Goal: Transaction & Acquisition: Purchase product/service

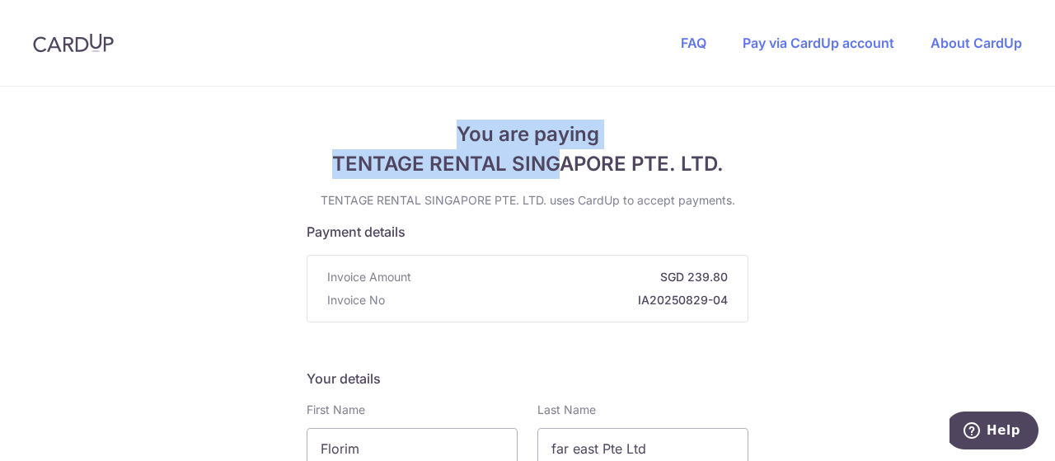
drag, startPoint x: 457, startPoint y: 136, endPoint x: 556, endPoint y: 162, distance: 102.4
click at [556, 162] on h4 "You are paying TENTAGE RENTAL SINGAPORE PTE. LTD." at bounding box center [528, 149] width 442 height 59
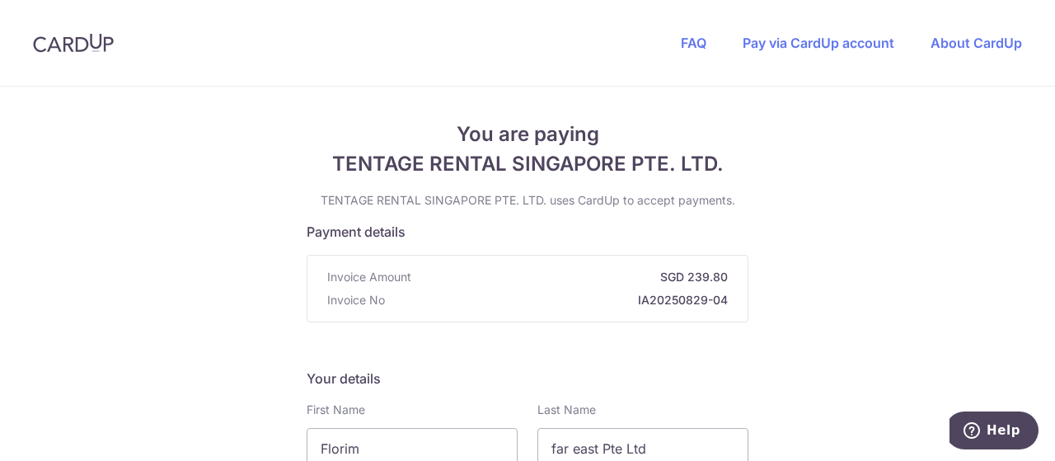
click at [575, 162] on span "TENTAGE RENTAL SINGAPORE PTE. LTD." at bounding box center [528, 164] width 442 height 30
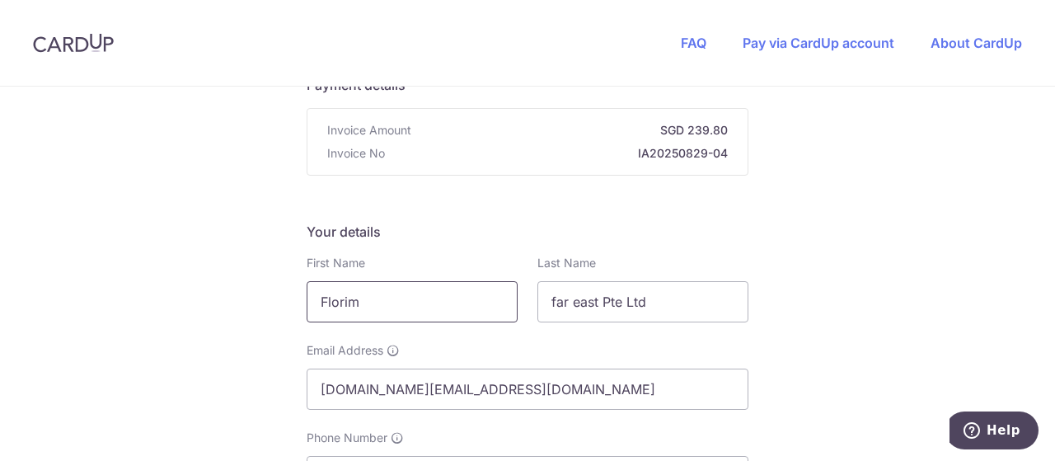
scroll to position [247, 0]
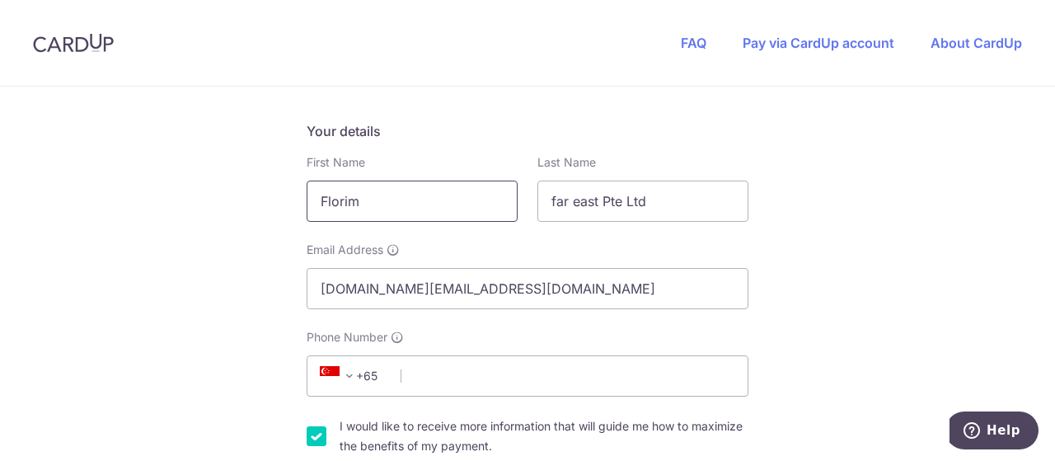
drag, startPoint x: 374, startPoint y: 199, endPoint x: 288, endPoint y: 200, distance: 86.6
type input "[PERSON_NAME]"
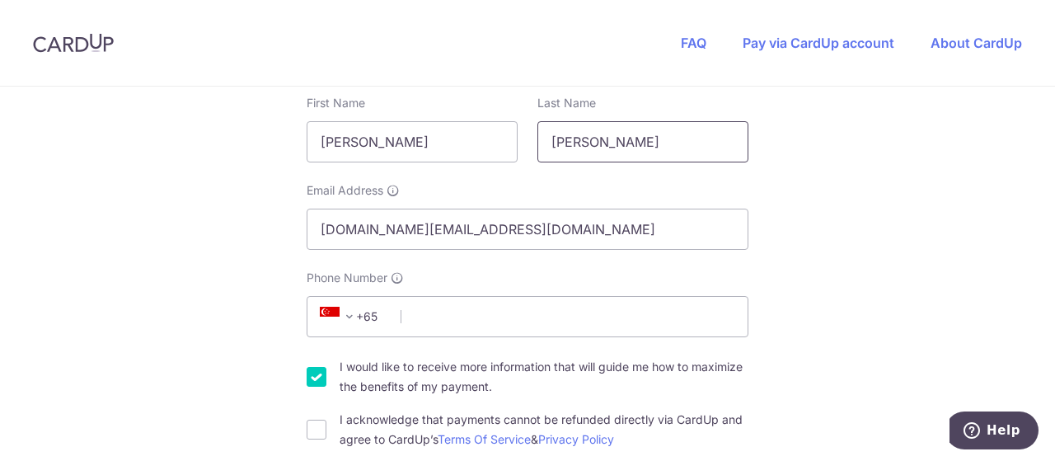
scroll to position [330, 0]
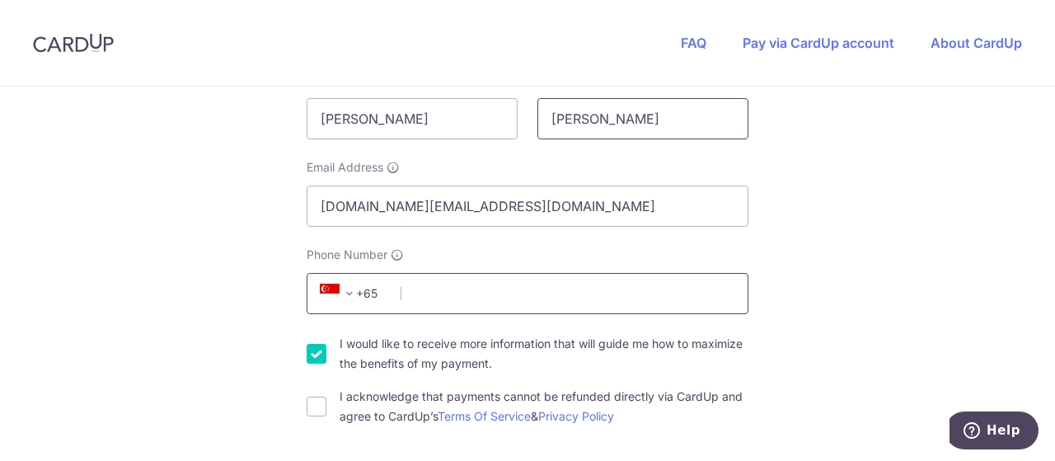
type input "[PERSON_NAME]"
click at [444, 286] on input "Phone Number" at bounding box center [528, 293] width 442 height 41
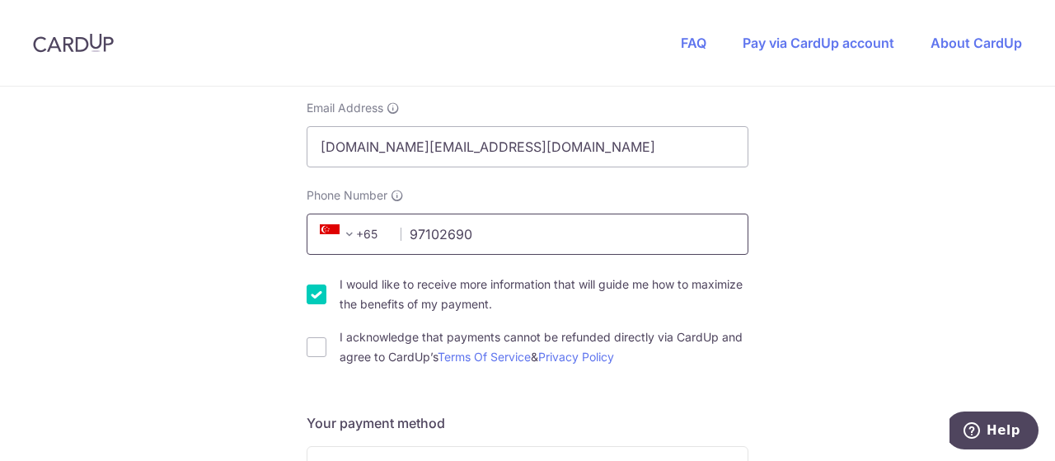
scroll to position [412, 0]
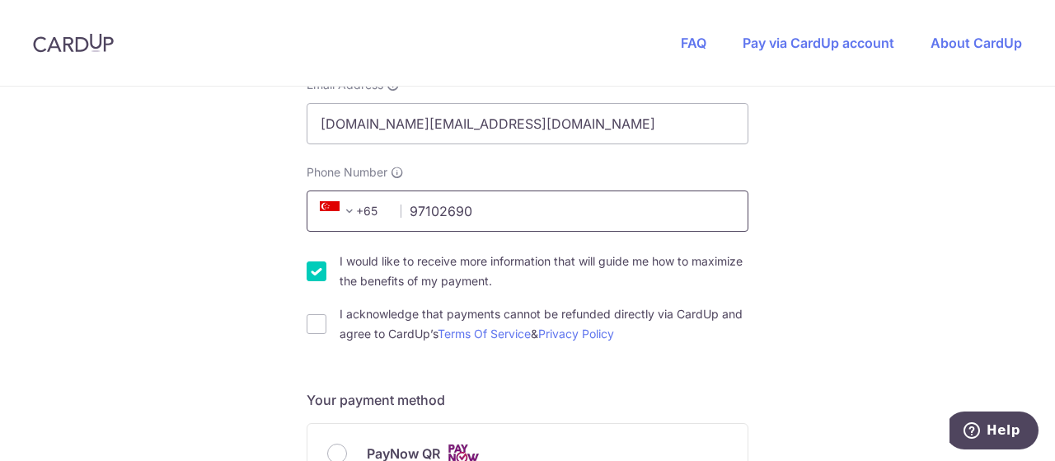
type input "97102690"
click at [313, 276] on input "I would like to receive more information that will guide me how to maximize the…" at bounding box center [317, 271] width 20 height 20
checkbox input "false"
click at [319, 316] on input "I acknowledge that payments cannot be refunded directly via CardUp and agree to…" at bounding box center [317, 324] width 20 height 20
checkbox input "true"
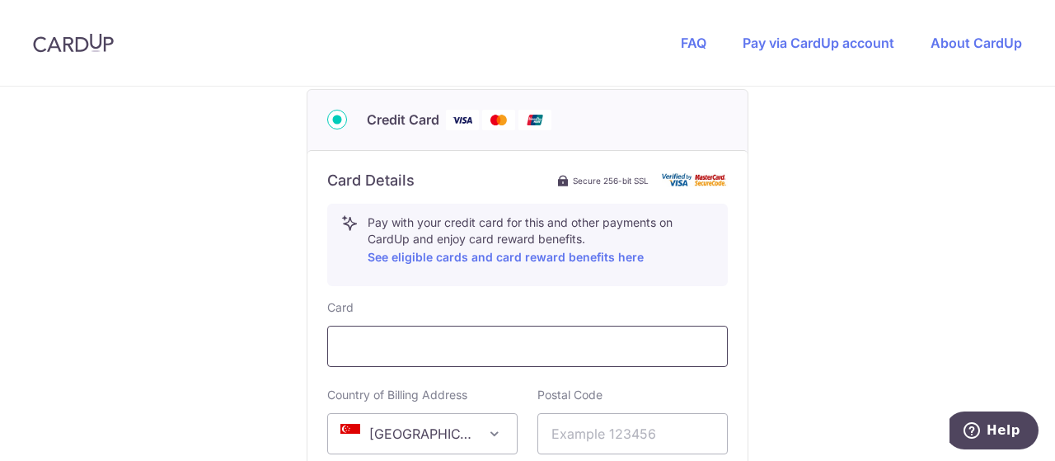
scroll to position [907, 0]
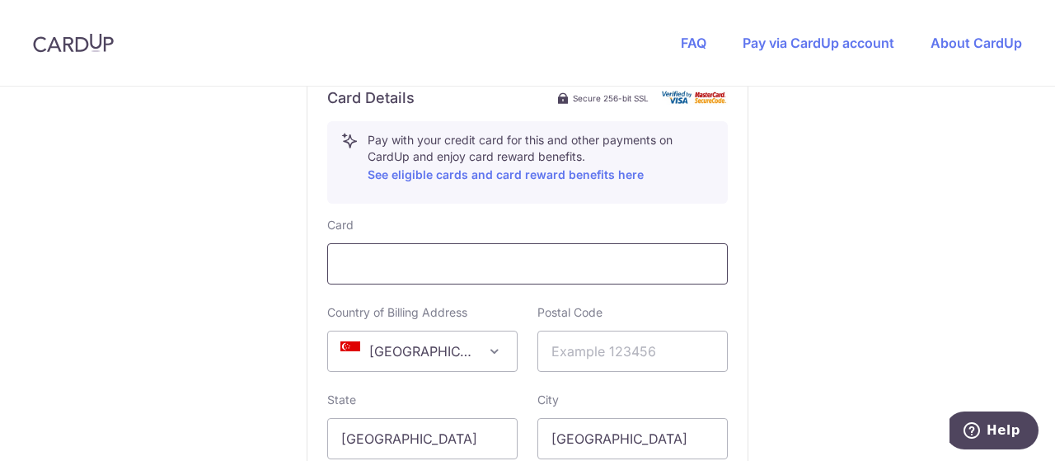
click at [409, 273] on div at bounding box center [527, 263] width 401 height 41
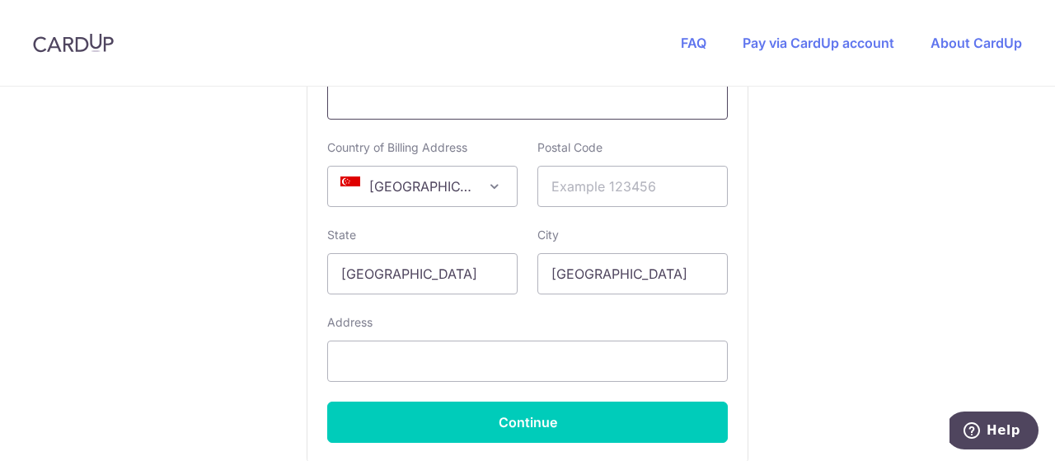
scroll to position [989, 0]
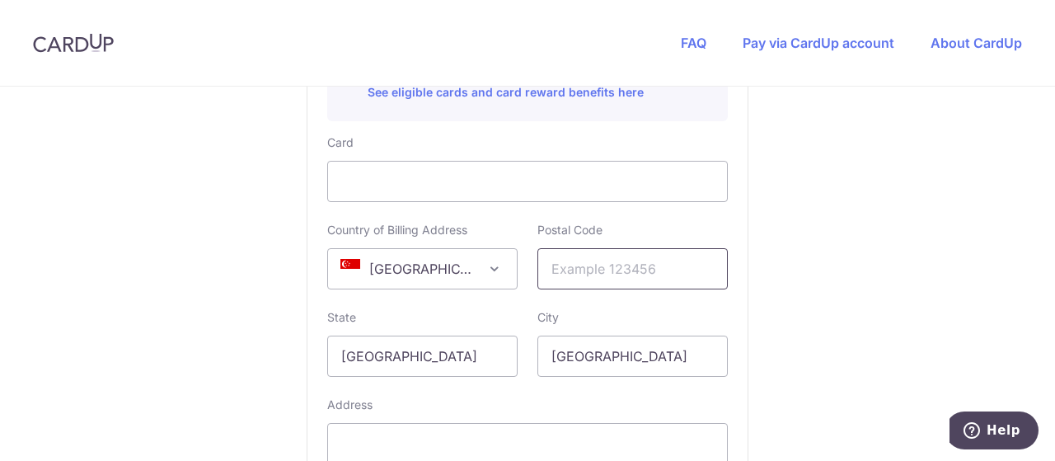
click at [572, 260] on input "text" at bounding box center [632, 268] width 190 height 41
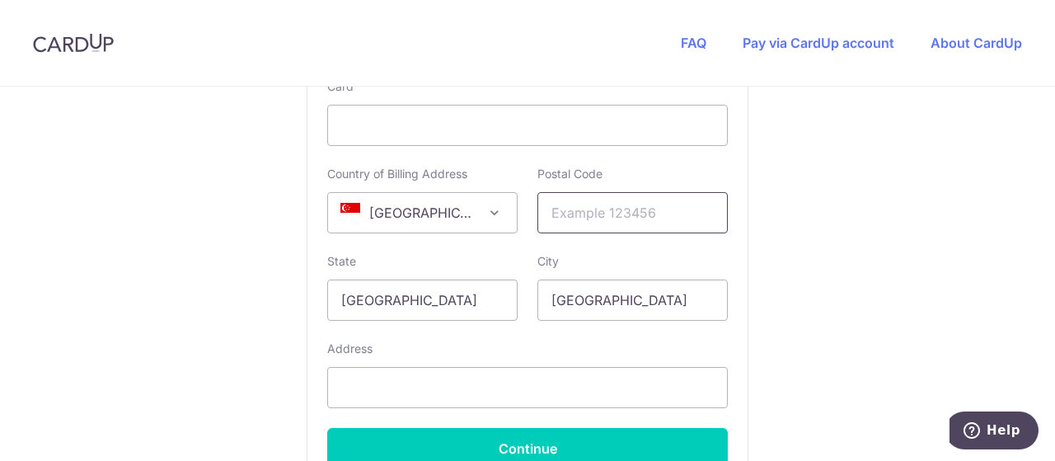
scroll to position [1072, 0]
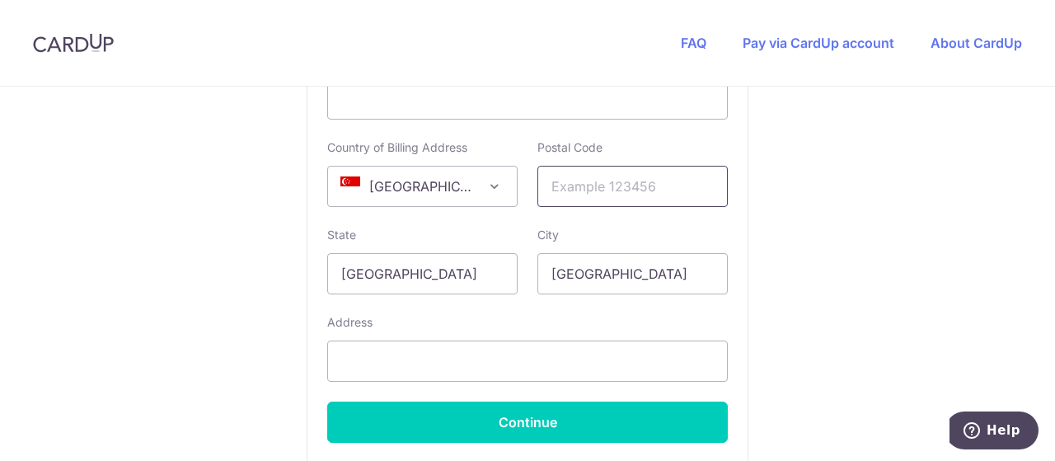
click at [646, 182] on input "text" at bounding box center [632, 186] width 190 height 41
type input "239002"
click at [422, 356] on input "text" at bounding box center [527, 360] width 401 height 41
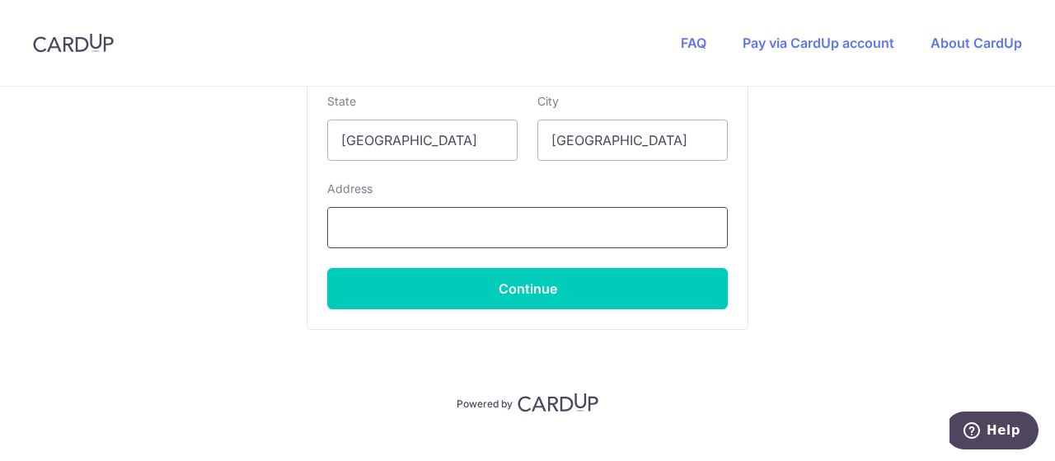
scroll to position [1230, 0]
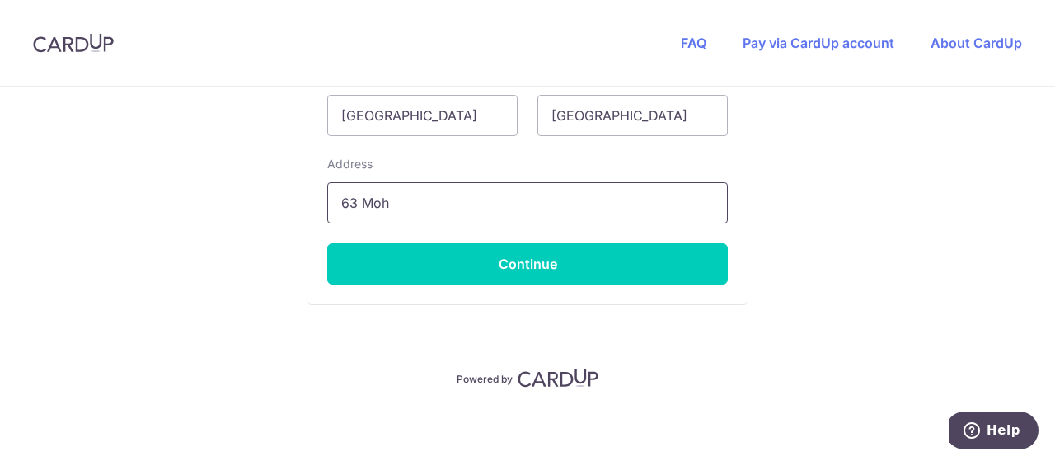
drag, startPoint x: 415, startPoint y: 194, endPoint x: 313, endPoint y: 197, distance: 101.4
click at [313, 197] on div "Card Details Secure 256-bit SSL Pay with your credit card for this and other pa…" at bounding box center [527, 24] width 440 height 560
paste input "[PERSON_NAME][STREET_ADDRESS]"
drag, startPoint x: 356, startPoint y: 198, endPoint x: 302, endPoint y: 204, distance: 54.8
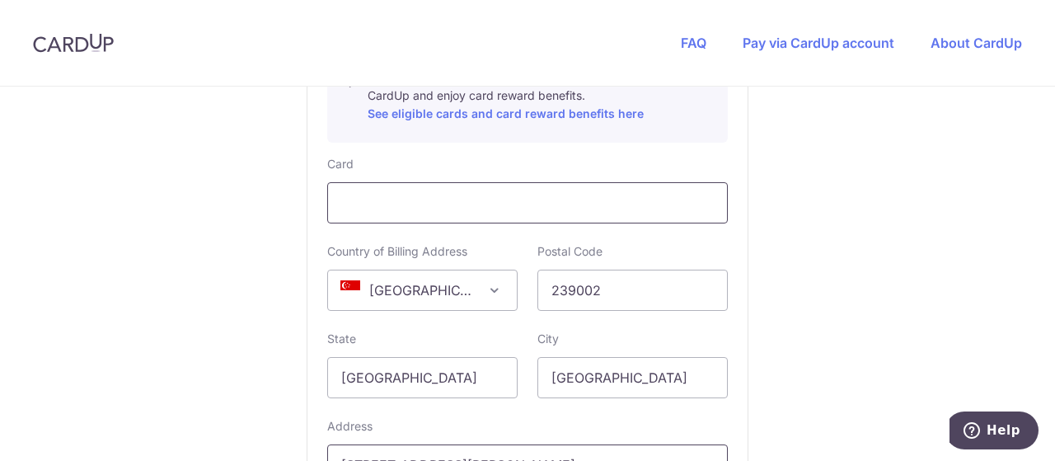
scroll to position [989, 0]
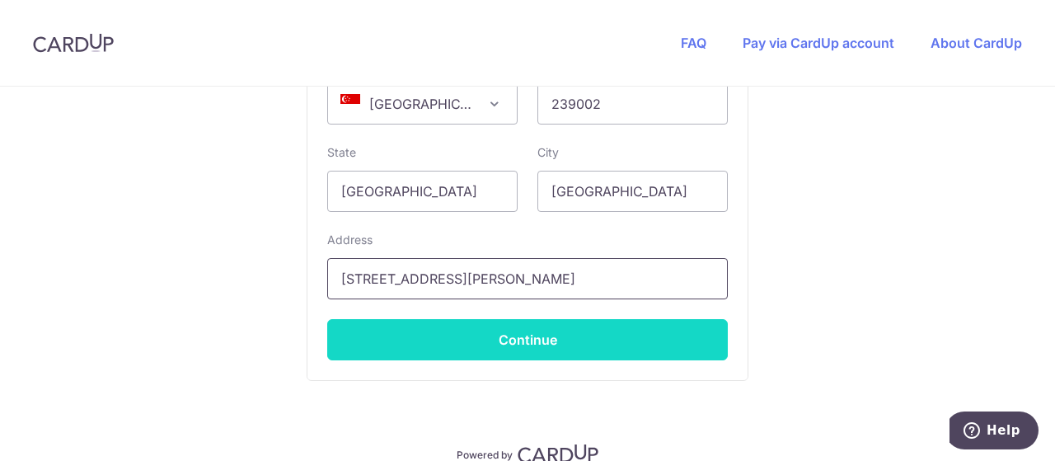
type input "[STREET_ADDRESS][PERSON_NAME]"
click at [519, 331] on button "Continue" at bounding box center [527, 339] width 401 height 41
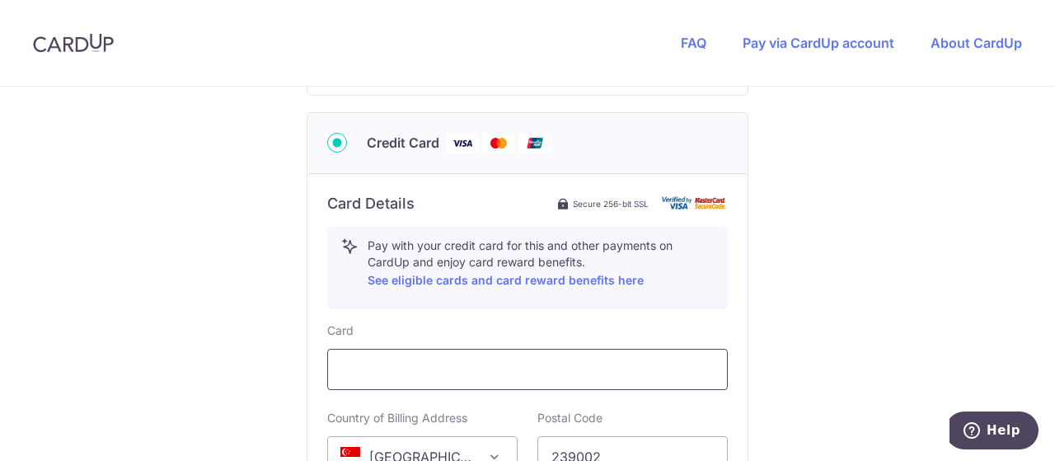
scroll to position [1131, 0]
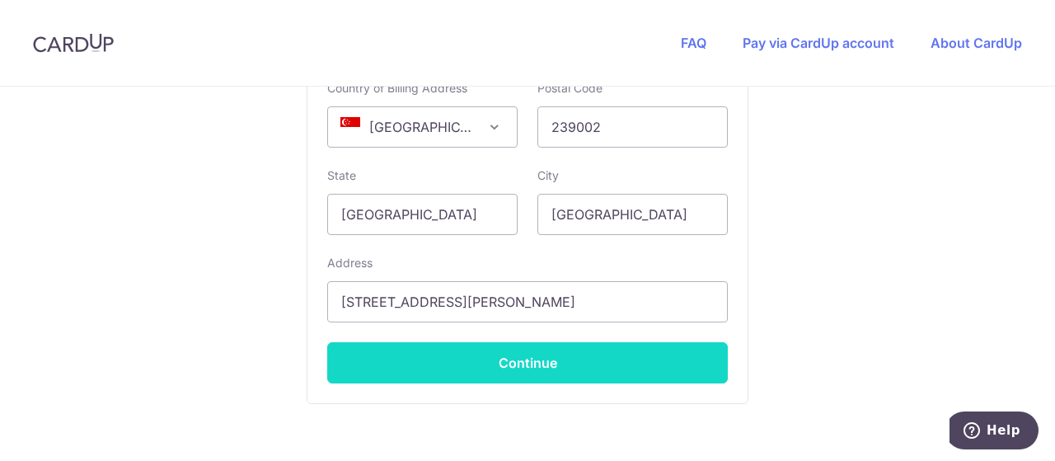
click at [560, 351] on button "Continue" at bounding box center [527, 362] width 401 height 41
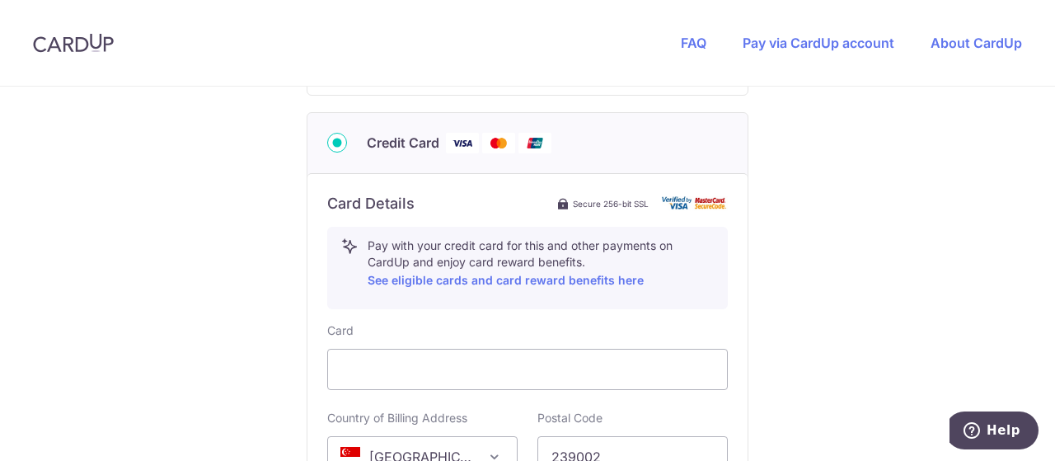
type input "**** 0141"
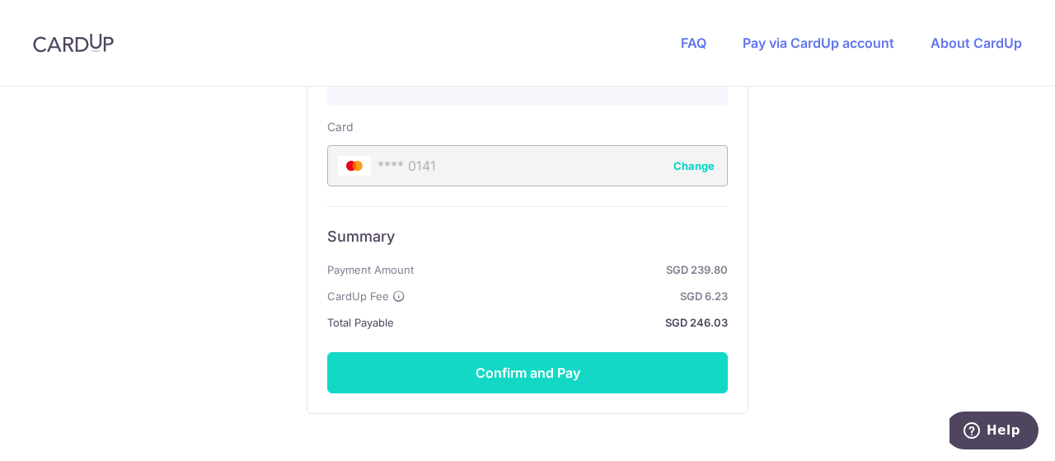
scroll to position [1030, 0]
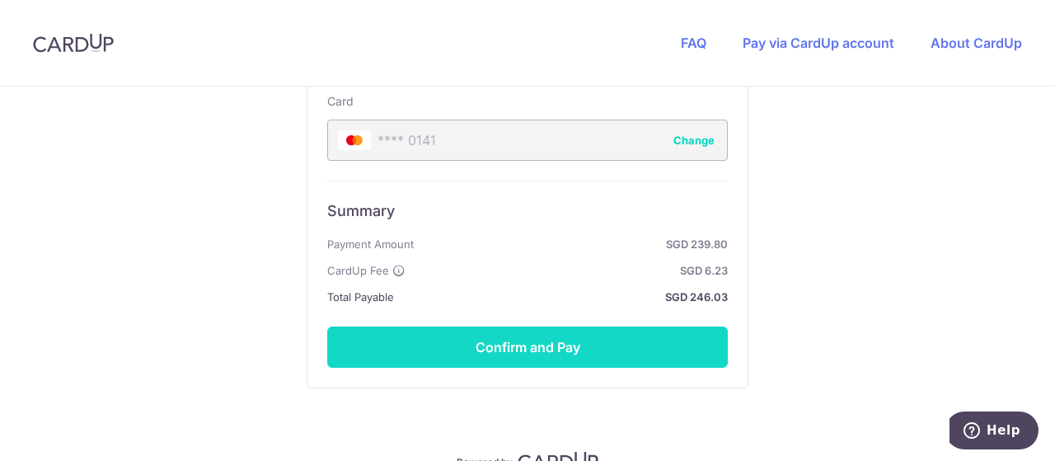
click at [518, 342] on button "Confirm and Pay" at bounding box center [527, 346] width 401 height 41
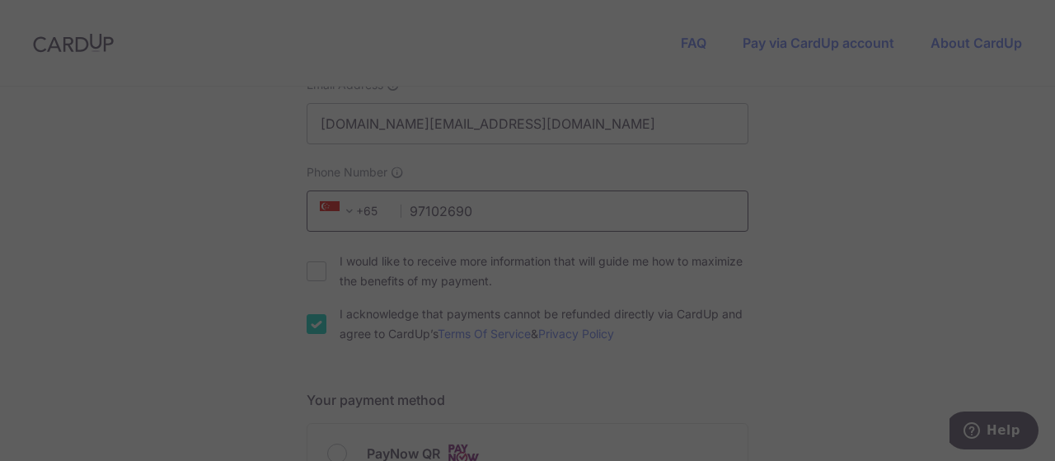
scroll to position [659, 0]
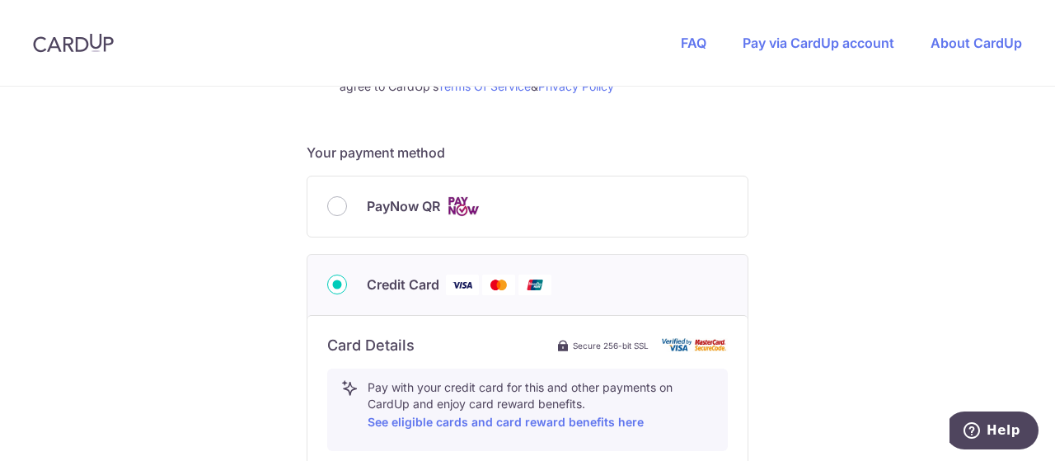
click at [411, 209] on span "PayNow QR" at bounding box center [403, 206] width 73 height 20
click at [347, 209] on input "PayNow QR" at bounding box center [337, 206] width 20 height 20
radio input "true"
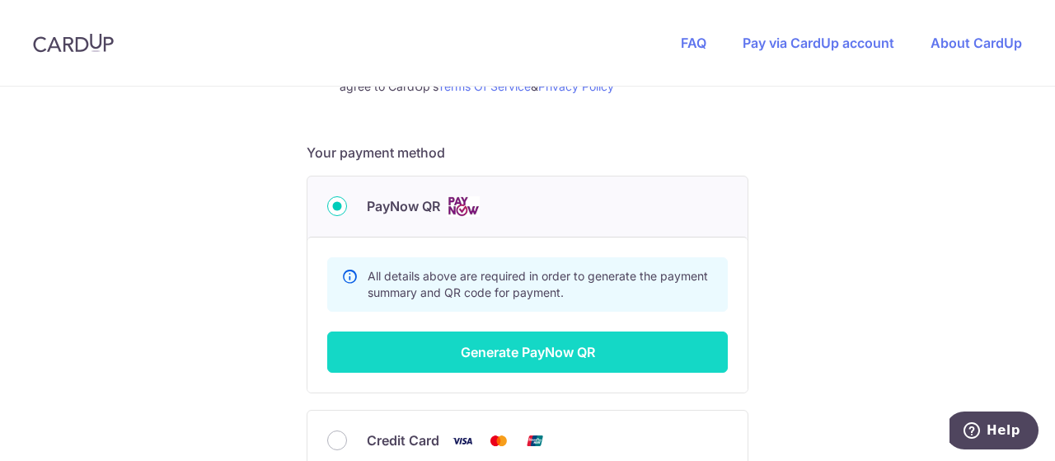
click at [478, 354] on button "Generate PayNow QR" at bounding box center [527, 351] width 401 height 41
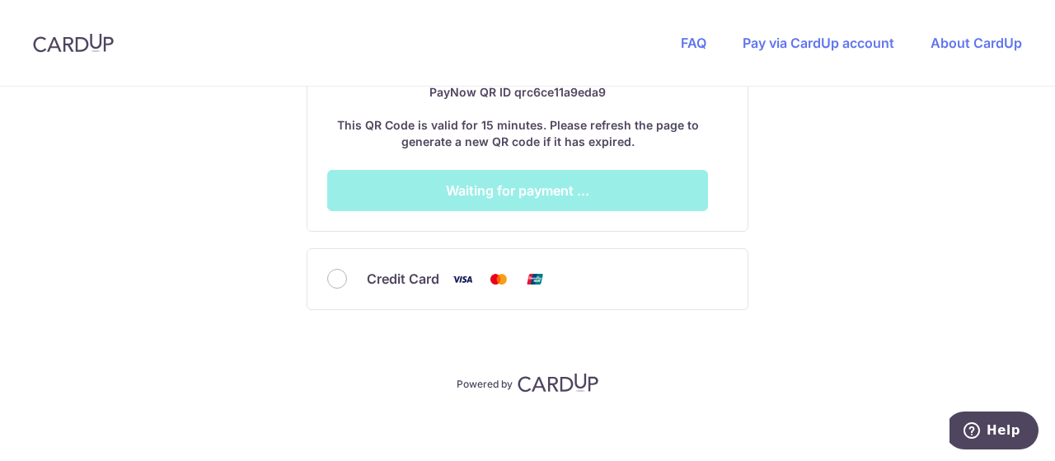
scroll to position [1213, 0]
